Goal: Check status

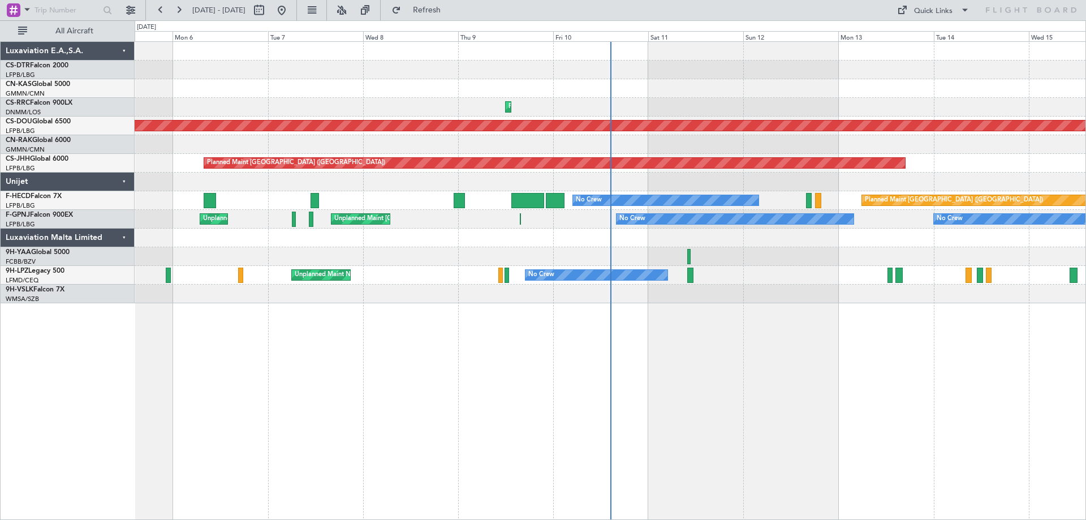
click at [662, 234] on div at bounding box center [610, 238] width 951 height 19
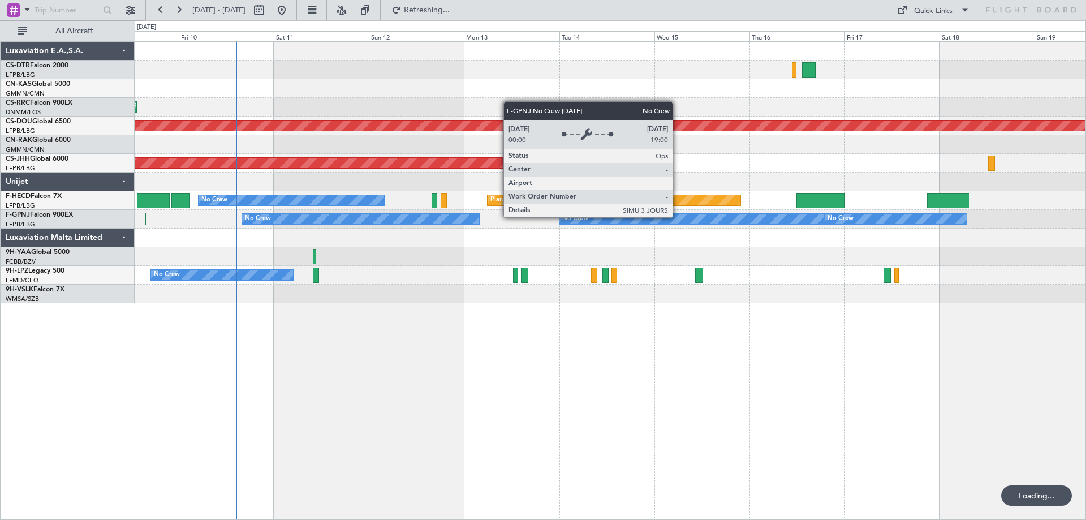
click at [678, 217] on div "No Crew" at bounding box center [692, 219] width 265 height 10
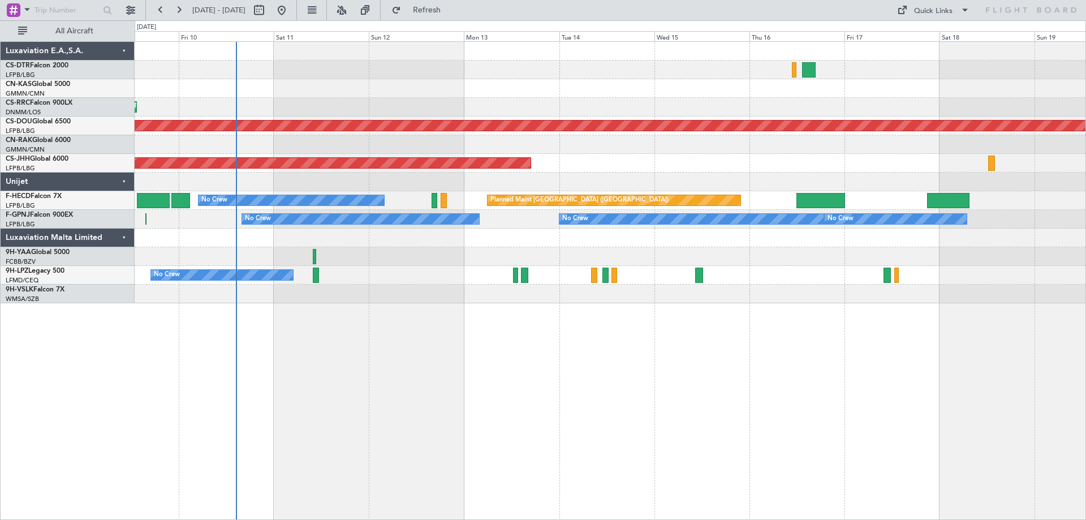
click at [473, 383] on div "Planned Maint Lagos (Murtala Muhammed) Planned Maint London (Biggin Hill) Plann…" at bounding box center [611, 280] width 952 height 479
